Goal: Information Seeking & Learning: Compare options

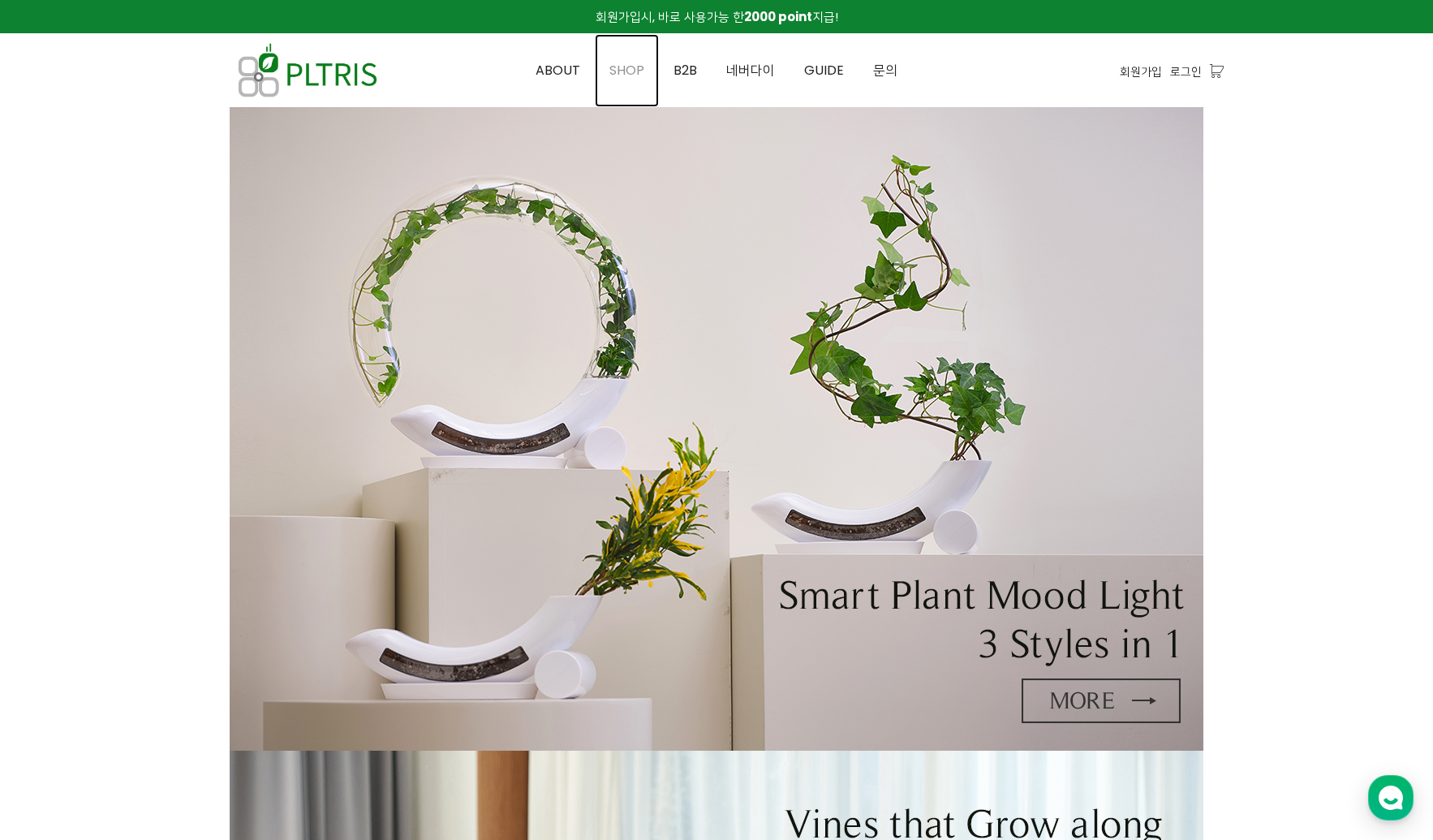
click at [619, 68] on span "SHOP" at bounding box center [627, 70] width 35 height 19
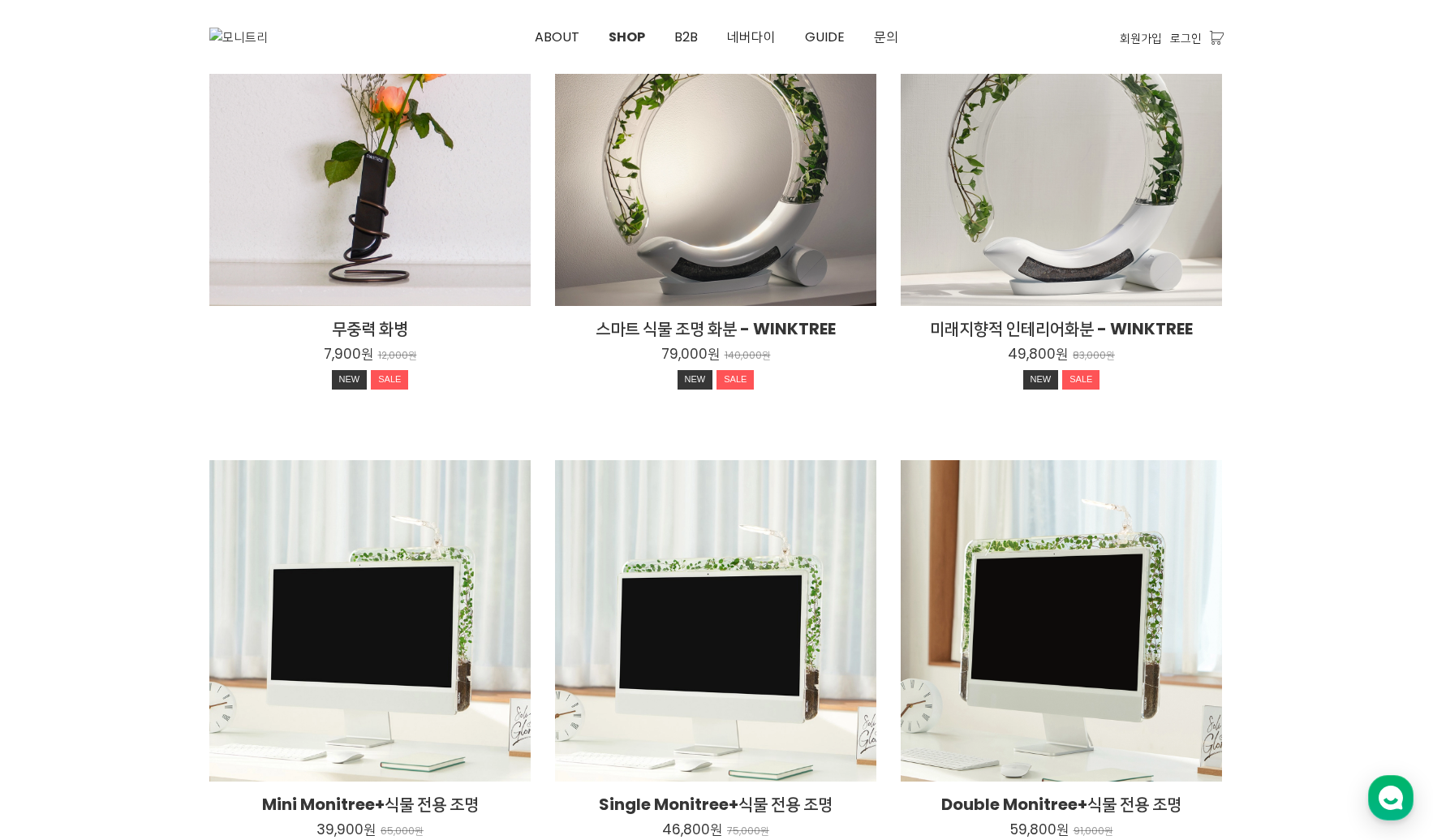
scroll to position [325, 0]
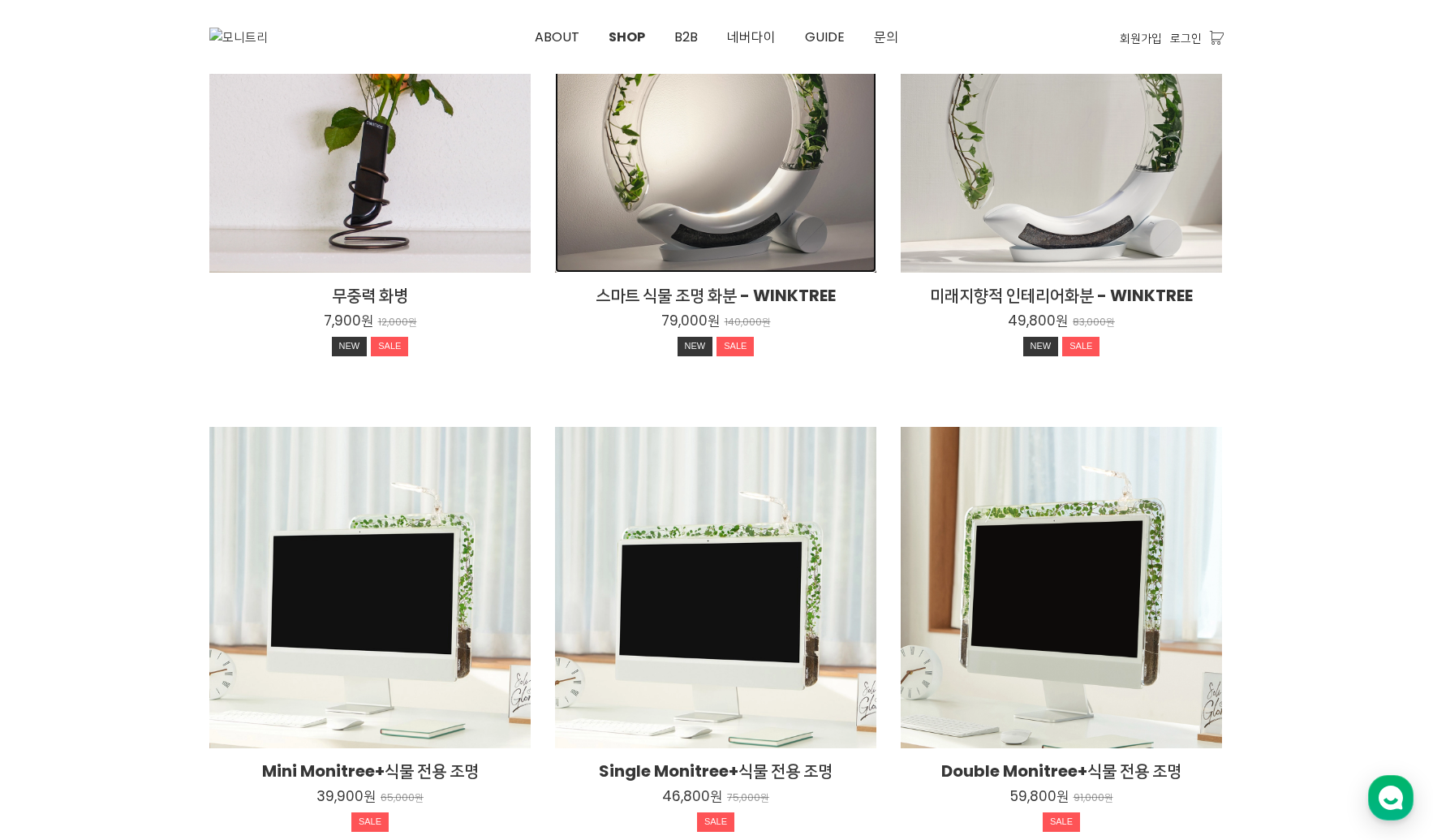
click at [612, 130] on div "스마트 식물 조명 화분 - WINKTREE 79,000원 140,000원 NEW SALE" at bounding box center [716, 112] width 321 height 321
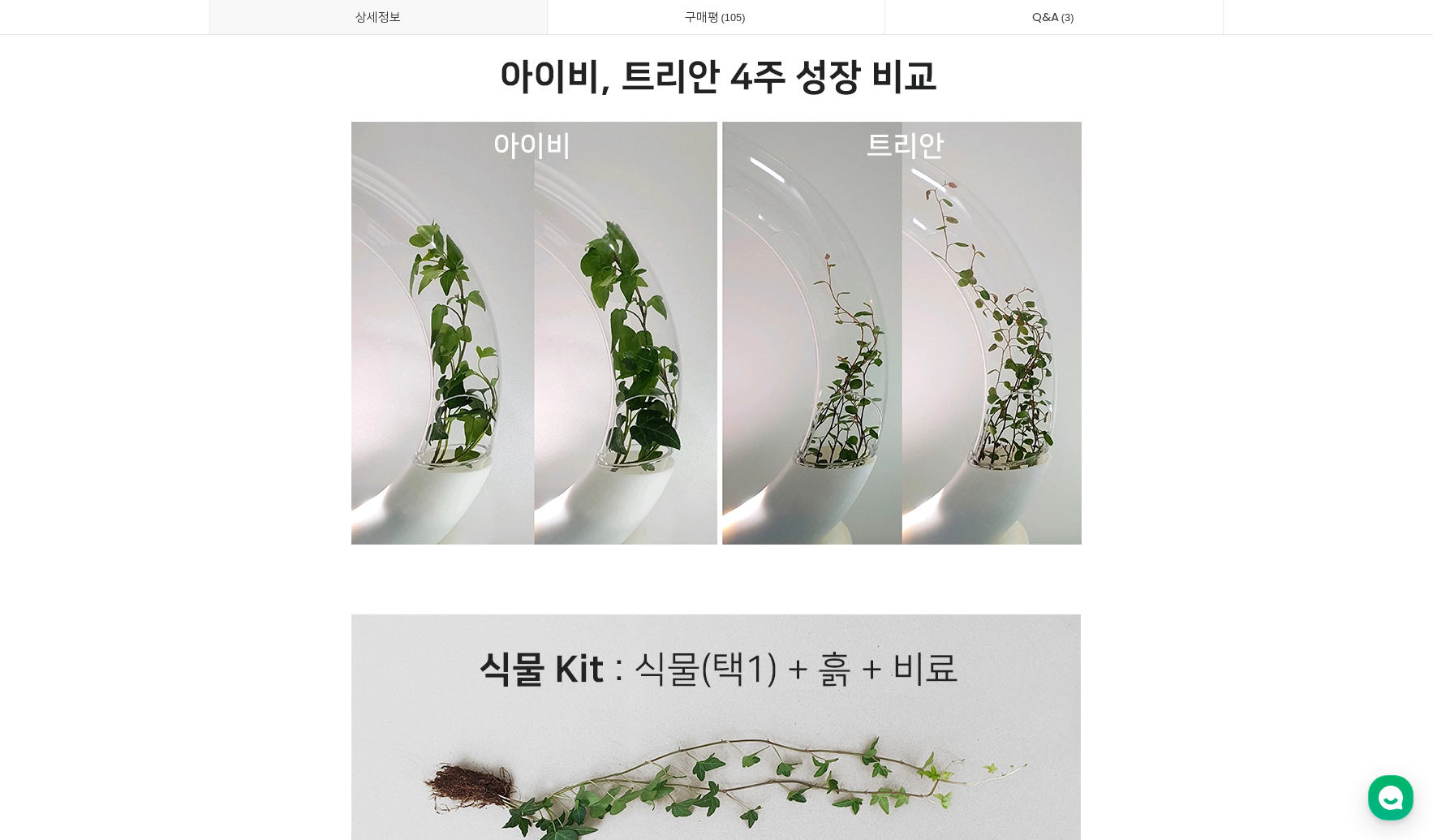
scroll to position [30750, 0]
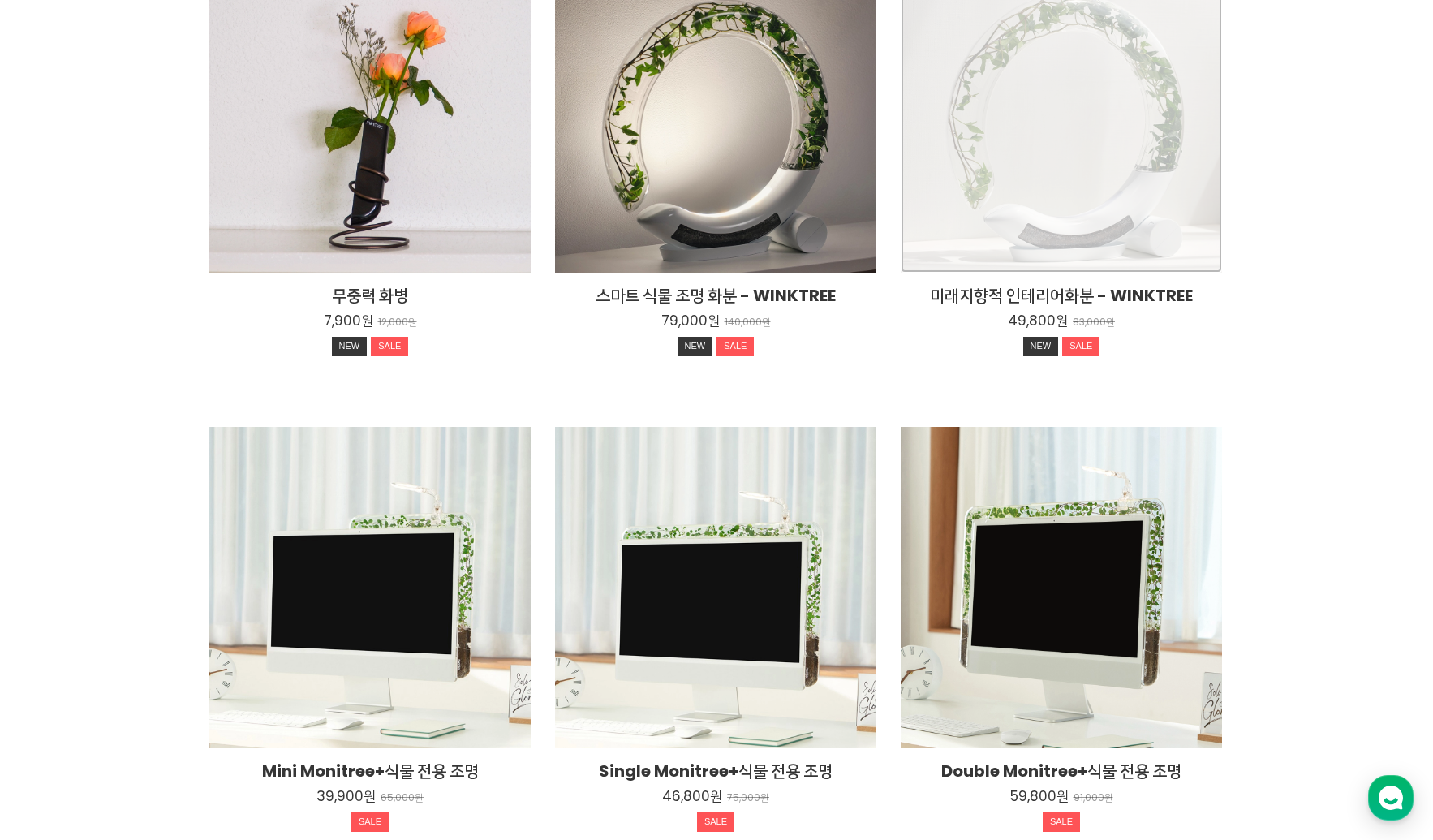
click at [1059, 190] on div "미래지향적 인테리어화분 - WINKTREE 49,800원 83,000원 NEW SALE" at bounding box center [1062, 112] width 321 height 321
